Goal: Task Accomplishment & Management: Complete application form

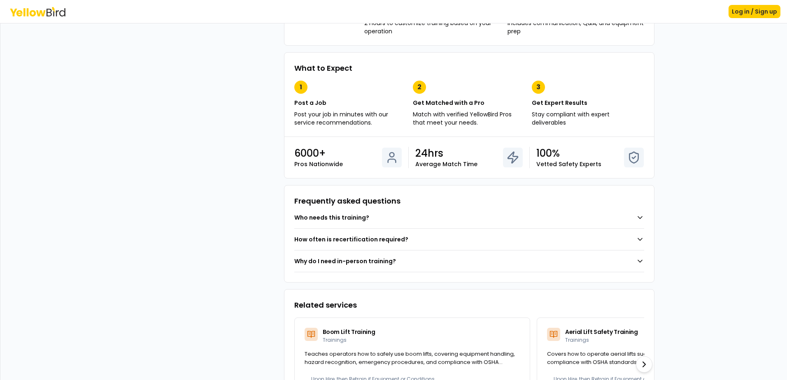
scroll to position [398, 0]
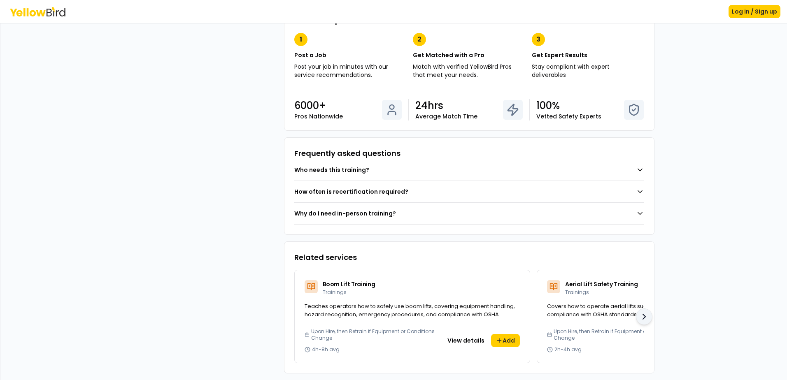
click at [639, 312] on icon at bounding box center [644, 317] width 10 height 10
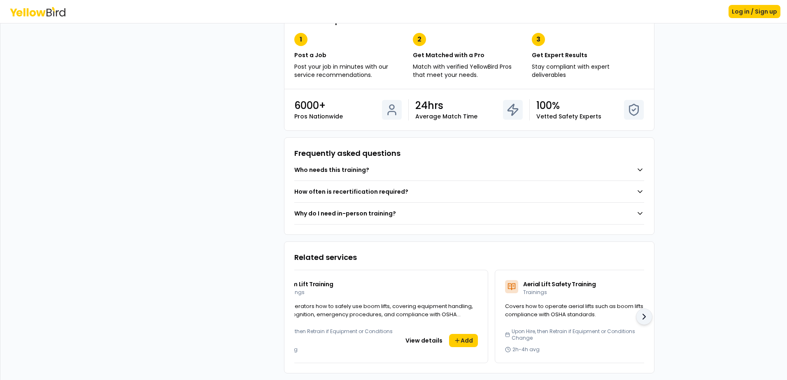
scroll to position [0, 206]
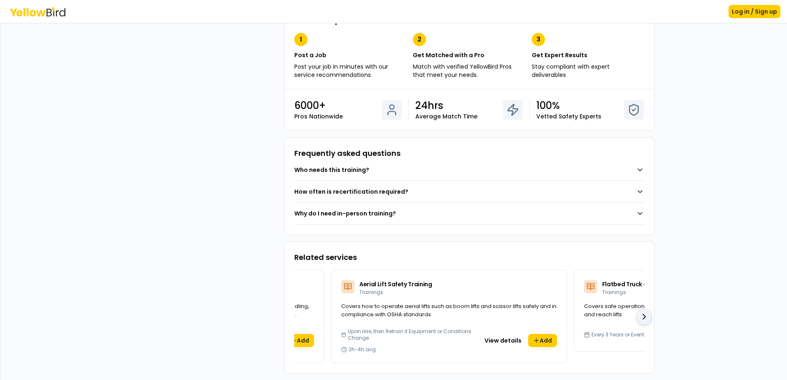
click at [639, 312] on icon at bounding box center [644, 317] width 10 height 10
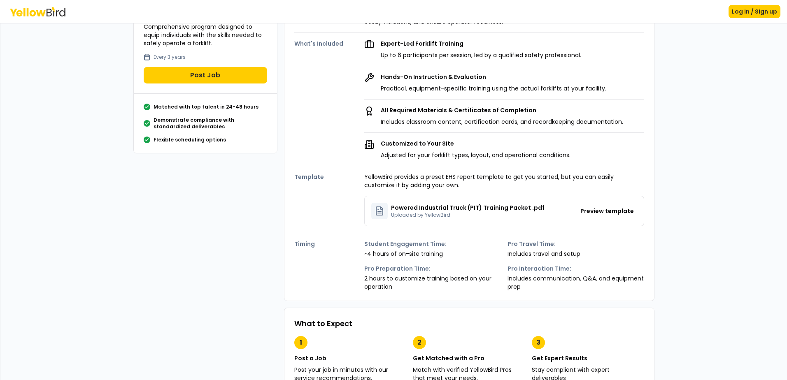
scroll to position [0, 0]
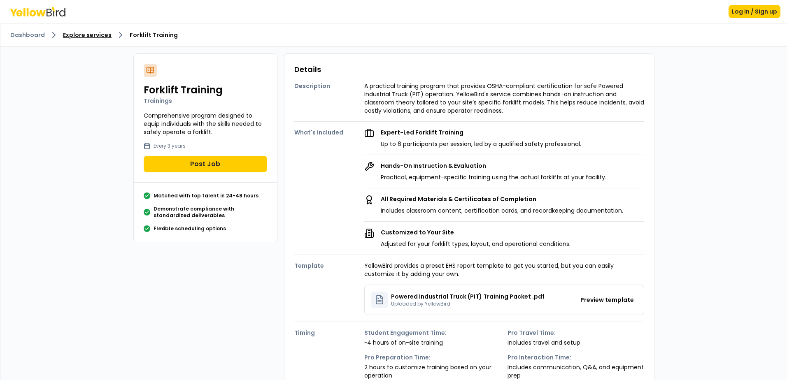
click at [98, 37] on link "Explore services" at bounding box center [87, 35] width 49 height 8
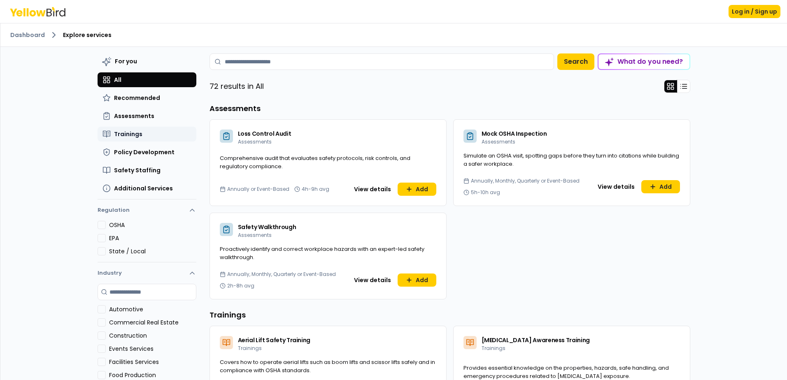
click at [135, 135] on span "Trainings" at bounding box center [128, 134] width 28 height 8
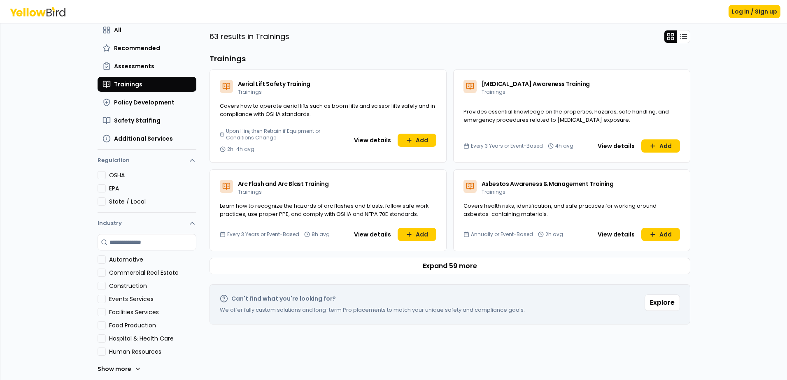
scroll to position [53, 0]
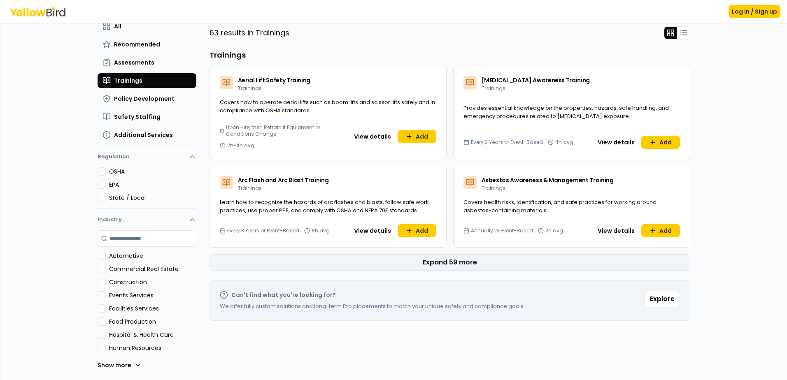
click at [379, 263] on button "Expand 59 more" at bounding box center [449, 262] width 480 height 16
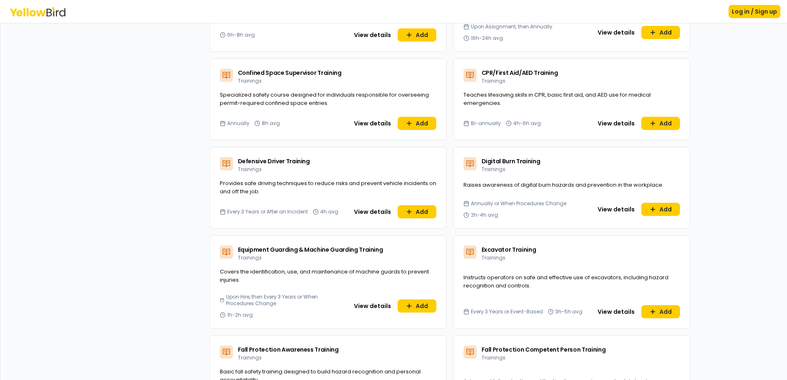
scroll to position [544, 0]
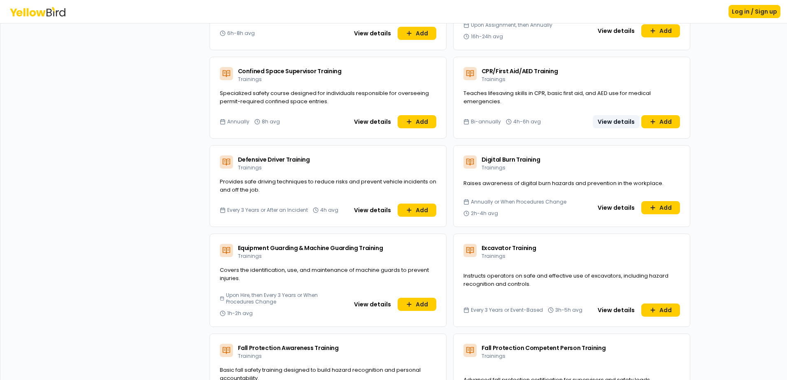
click at [613, 119] on button "View details" at bounding box center [615, 121] width 47 height 13
